Goal: Transaction & Acquisition: Purchase product/service

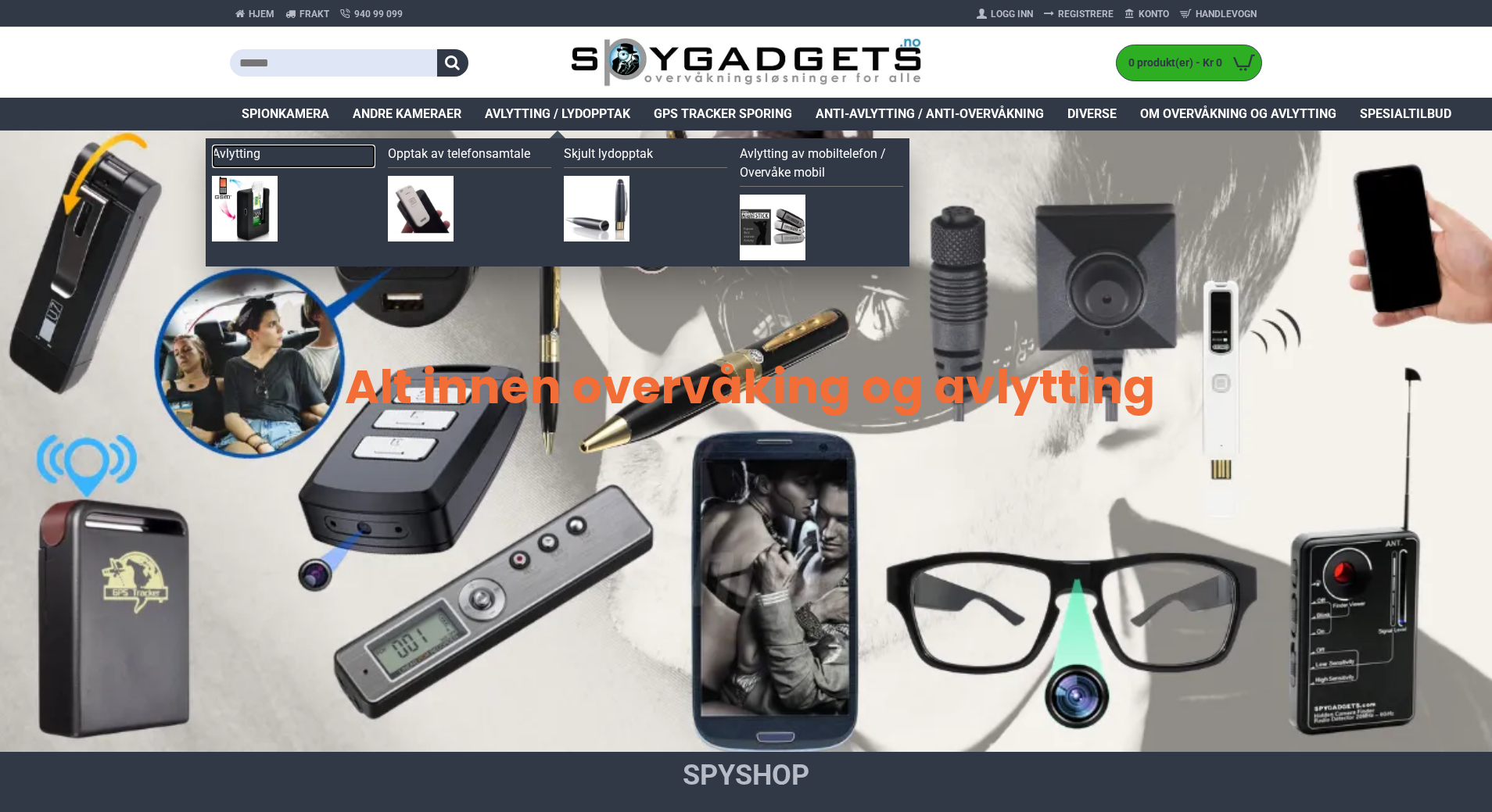
click at [247, 154] on link "Avlytting" at bounding box center [293, 155] width 164 height 23
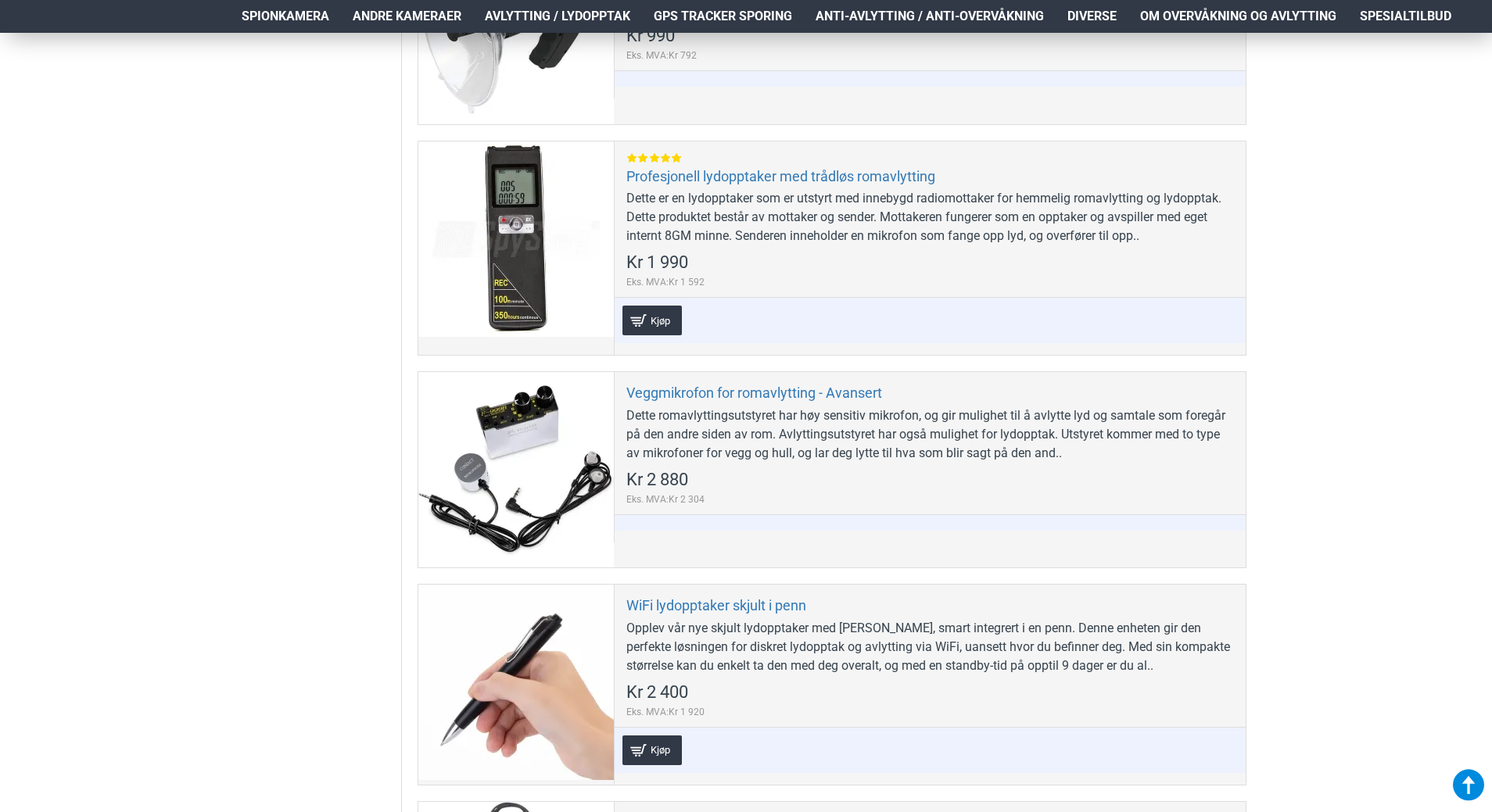
scroll to position [1563, 0]
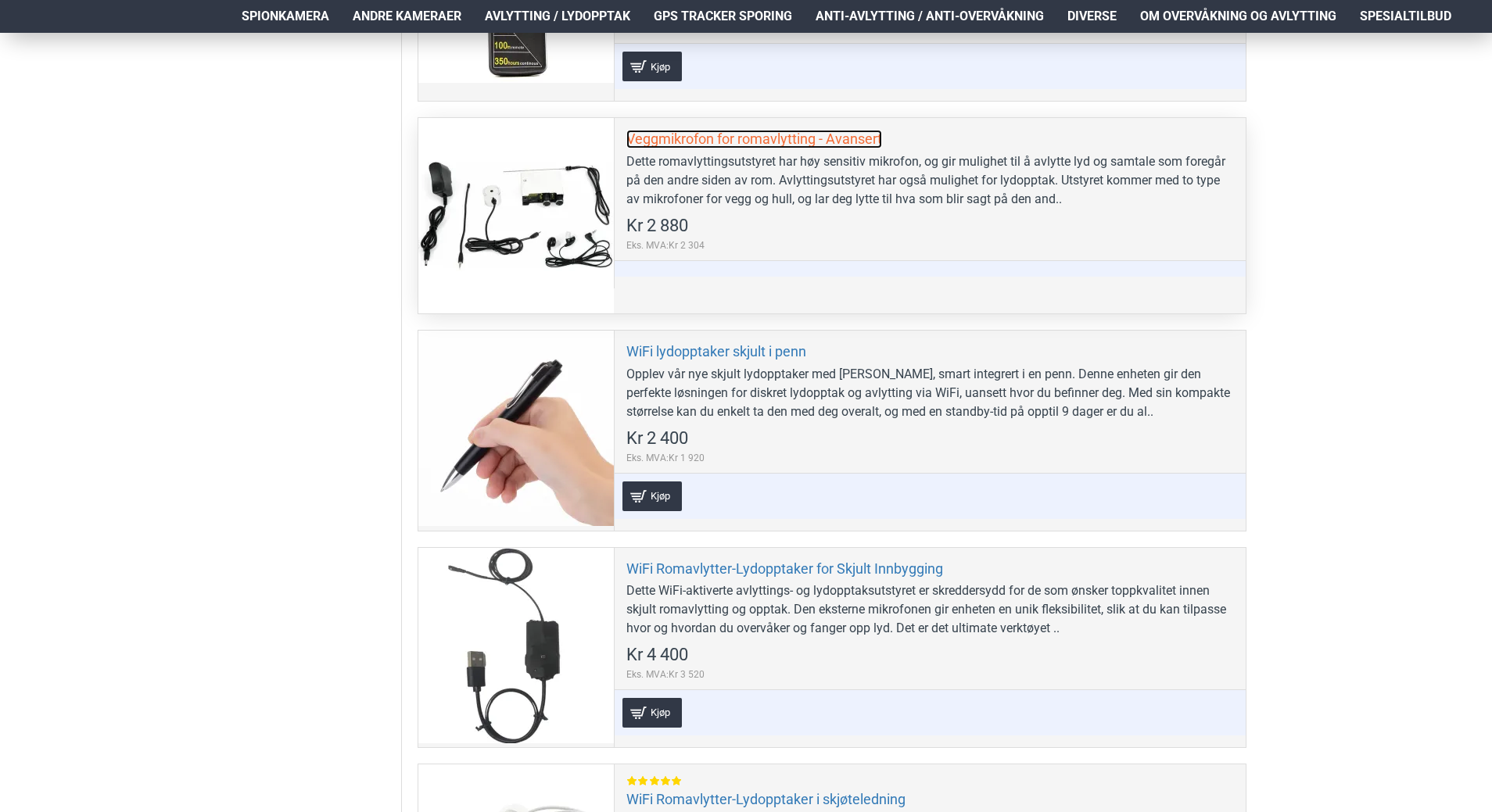
click at [736, 144] on link "Veggmikrofon for romavlytting - Avansert" at bounding box center [754, 139] width 256 height 18
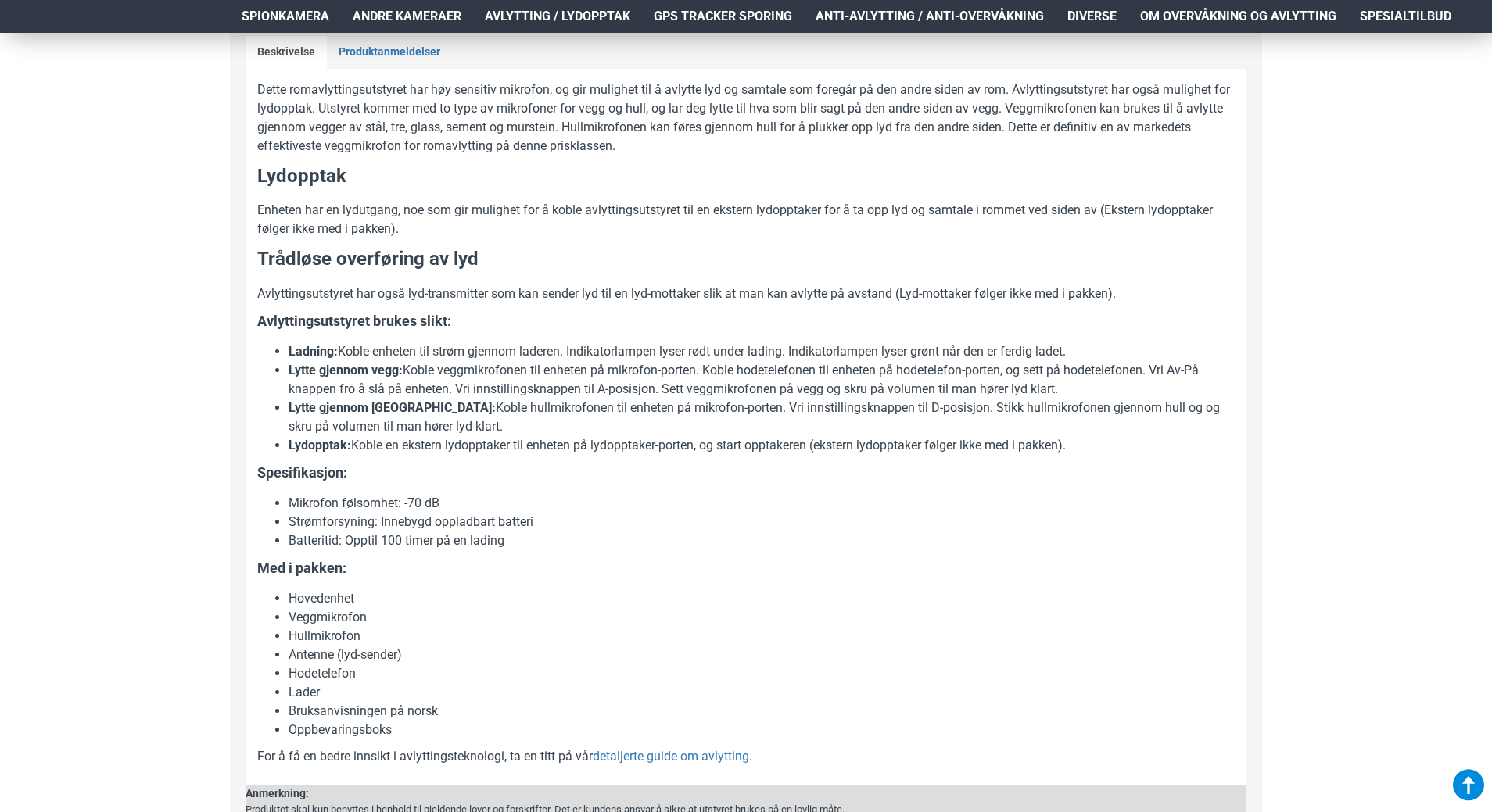
scroll to position [860, 0]
